Goal: Information Seeking & Learning: Learn about a topic

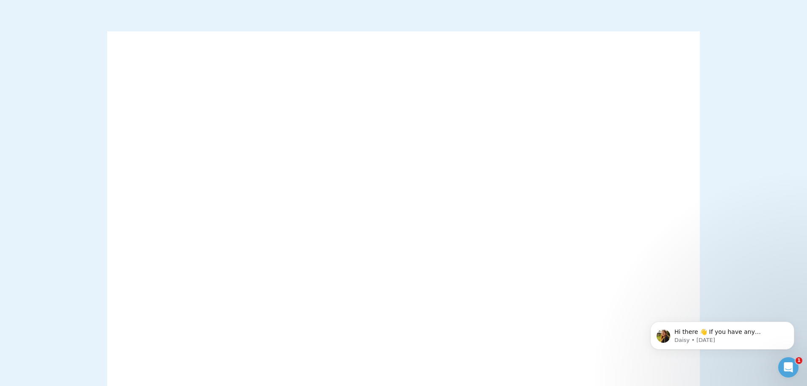
scroll to position [42, 0]
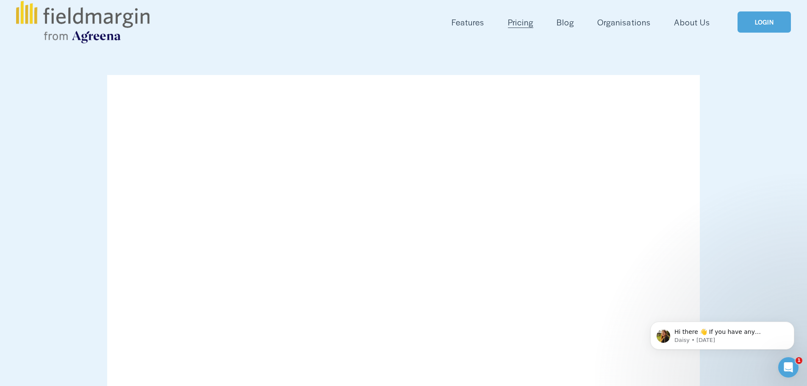
scroll to position [42, 0]
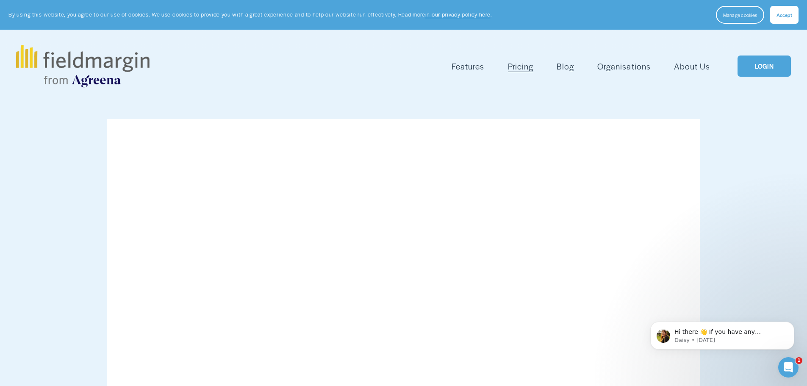
click at [689, 65] on link "About Us" at bounding box center [692, 66] width 36 height 14
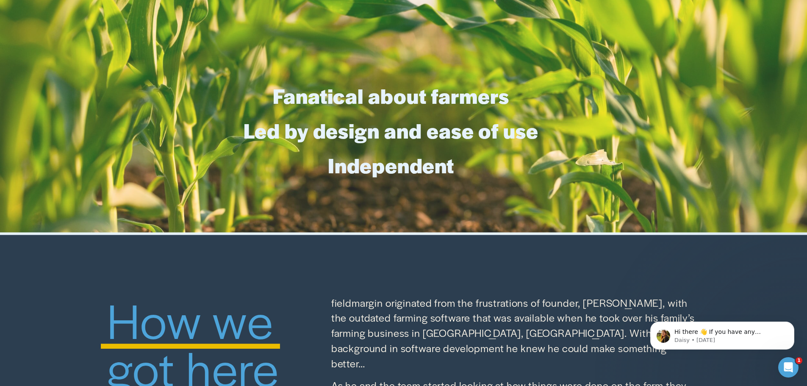
scroll to position [423, 0]
